Goal: Book appointment/travel/reservation

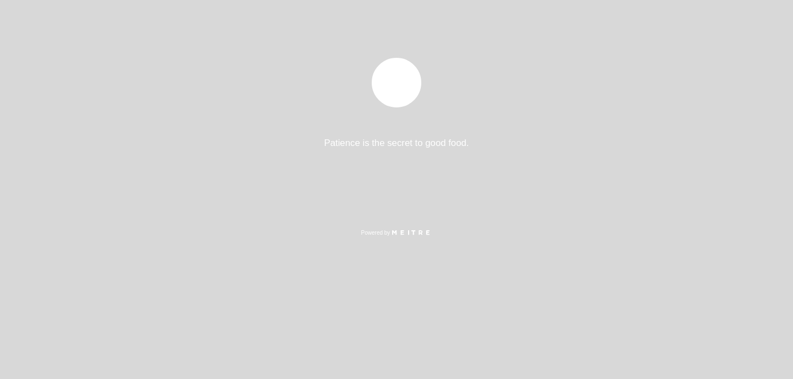
select select "es"
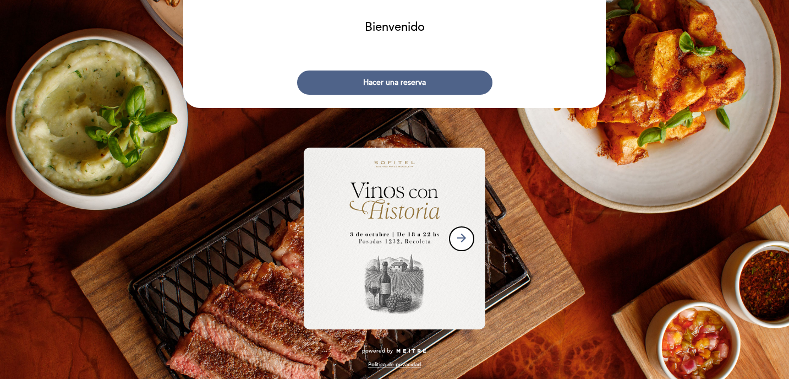
scroll to position [39, 0]
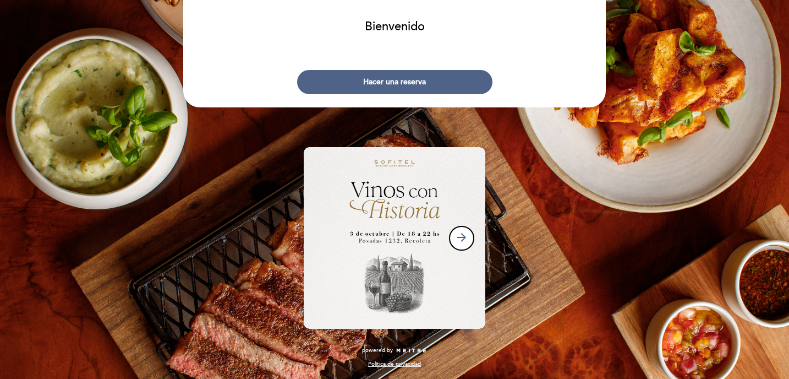
click at [440, 214] on img at bounding box center [395, 238] width 182 height 182
click at [472, 240] on button "arrow_forward" at bounding box center [461, 238] width 25 height 25
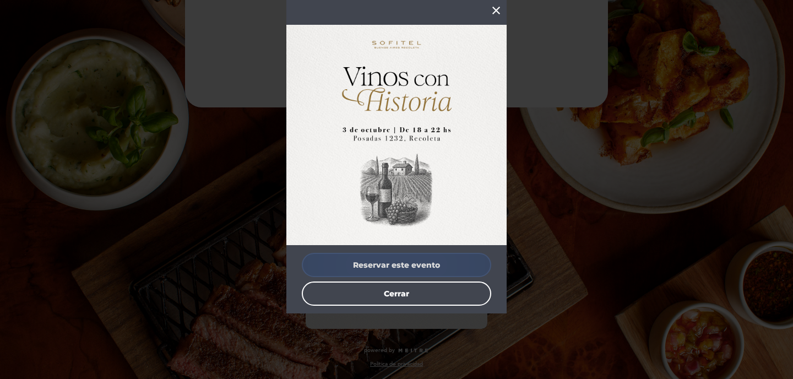
click at [416, 262] on button "Reservar este evento" at bounding box center [396, 265] width 189 height 24
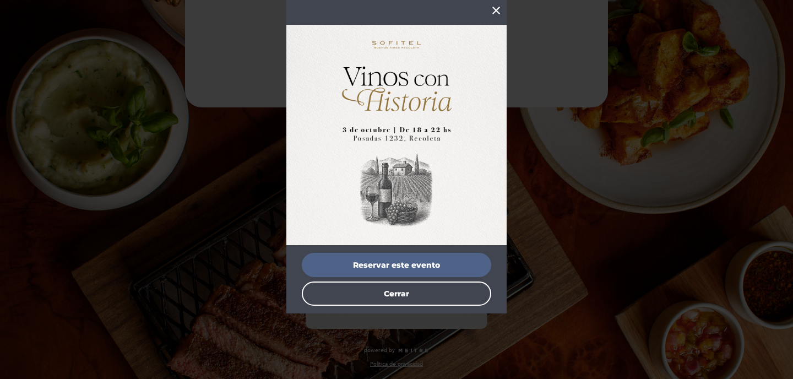
click at [491, 15] on icon "close" at bounding box center [495, 10] width 13 height 13
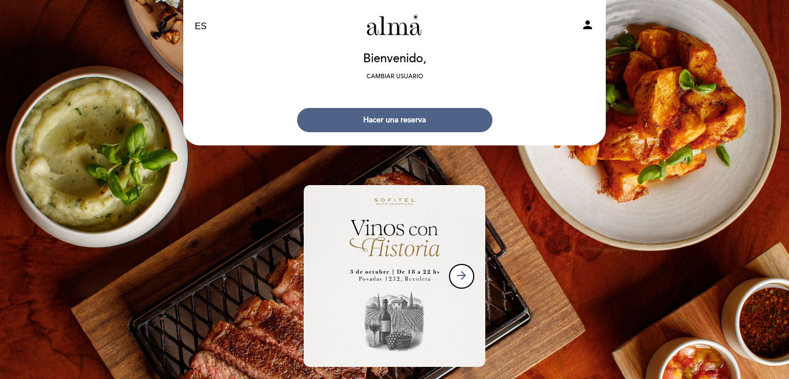
scroll to position [0, 0]
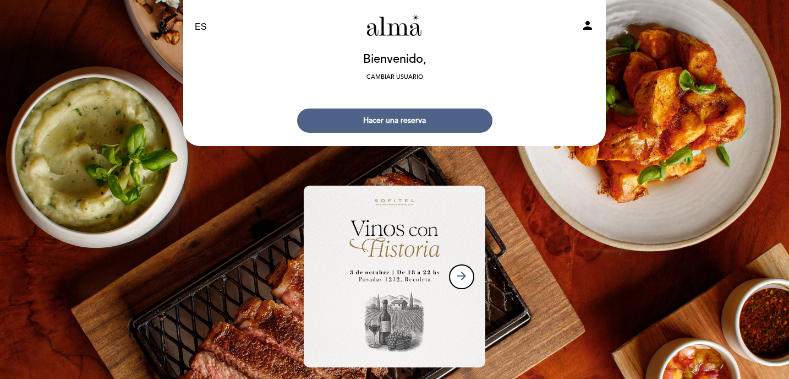
click at [590, 23] on icon "person" at bounding box center [587, 25] width 13 height 13
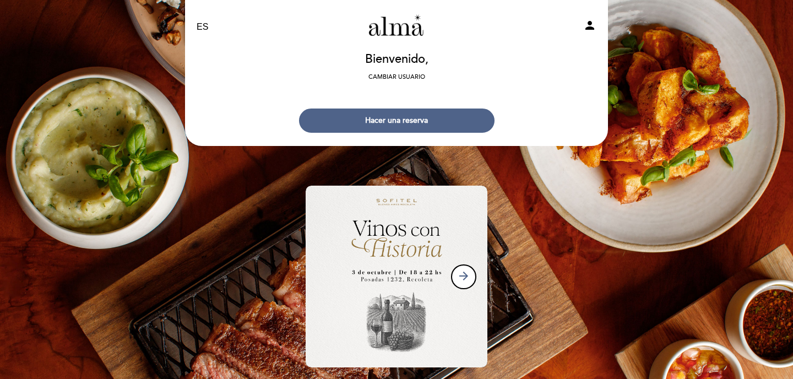
select select "es"
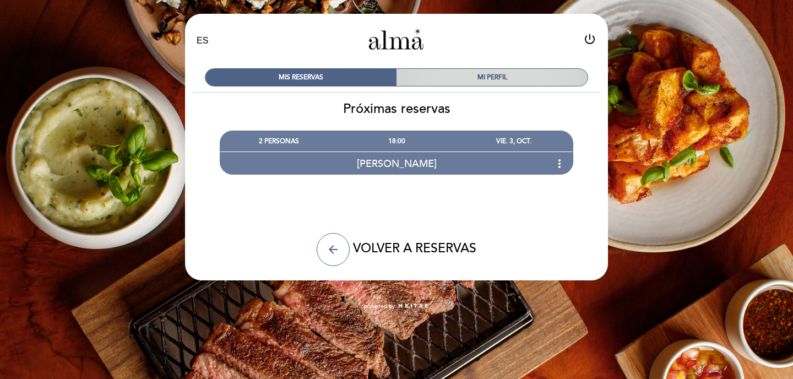
click at [459, 83] on div "MI PERFIL" at bounding box center [491, 77] width 191 height 17
